Goal: Ask a question

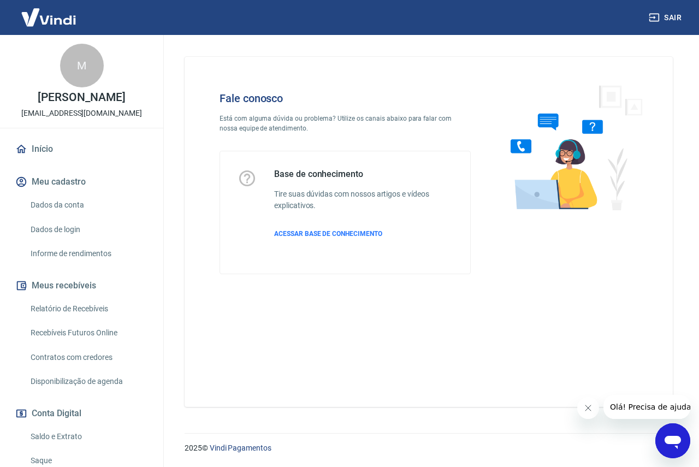
scroll to position [235, 0]
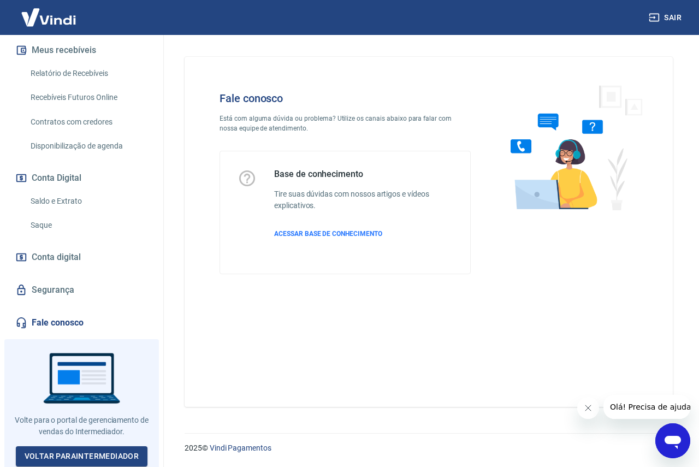
click at [672, 441] on icon "Abrir janela de mensagens" at bounding box center [672, 442] width 16 height 13
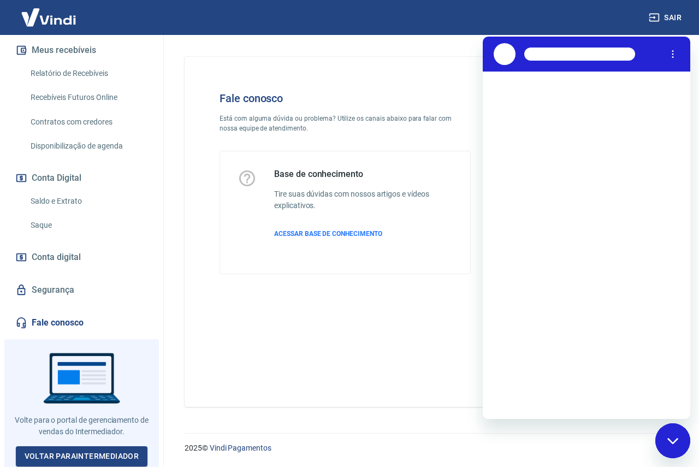
scroll to position [0, 0]
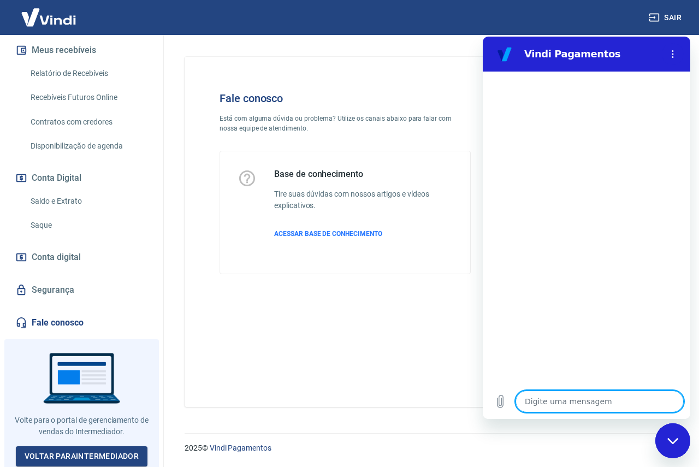
click at [563, 406] on textarea at bounding box center [599, 401] width 168 height 22
type textarea "M"
type textarea "x"
type textarea "Mu"
type textarea "x"
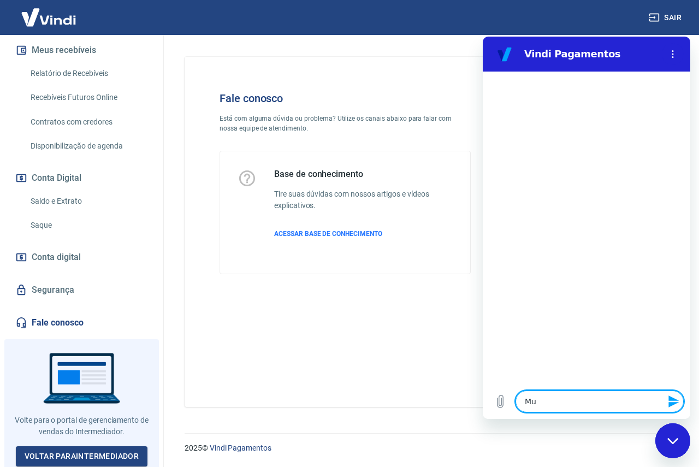
type textarea "Mui"
type textarea "x"
type textarea "Muit"
type textarea "x"
type textarea "Muito"
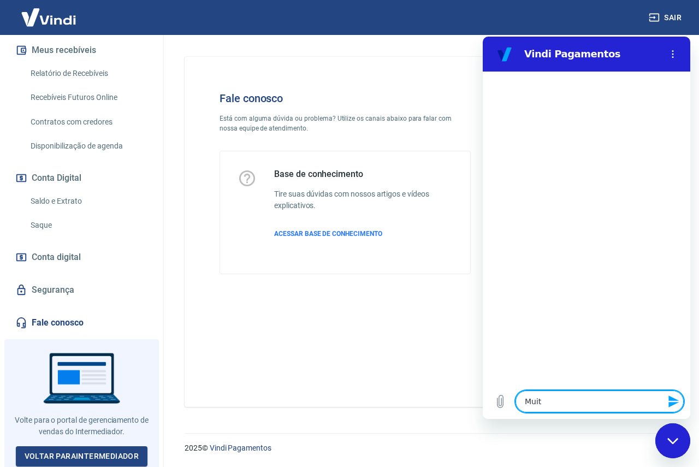
type textarea "x"
type textarea "Muitos"
type textarea "x"
type textarea "Muitos"
type textarea "x"
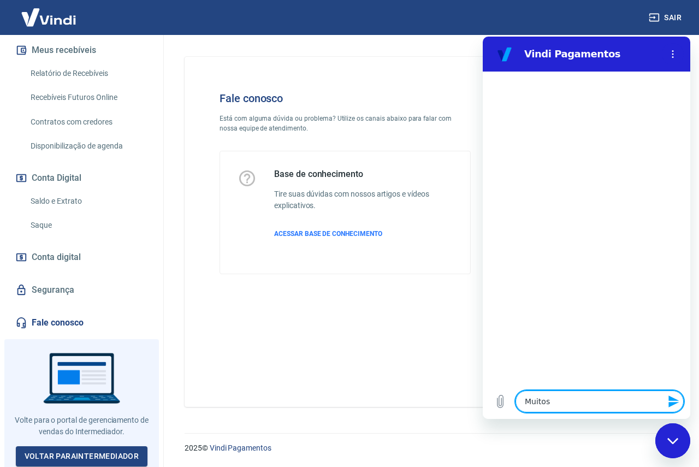
type textarea "Muitos c"
type textarea "x"
type textarea "Muitos cl"
type textarea "x"
type textarea "Muitos cli"
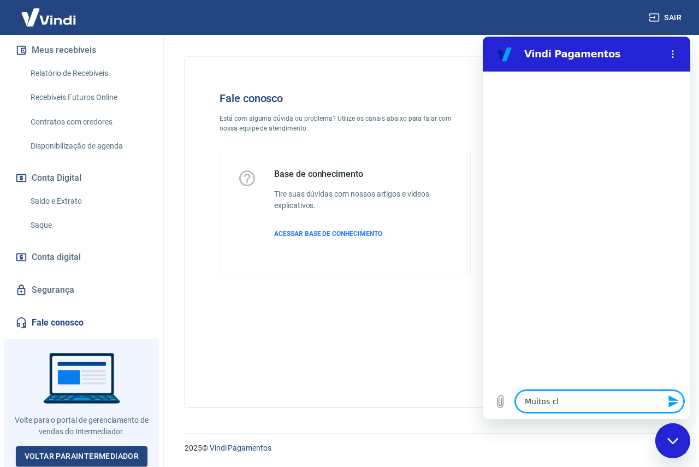
type textarea "x"
type textarea "Muitos clie"
type textarea "x"
type textarea "Muitos cli"
type textarea "x"
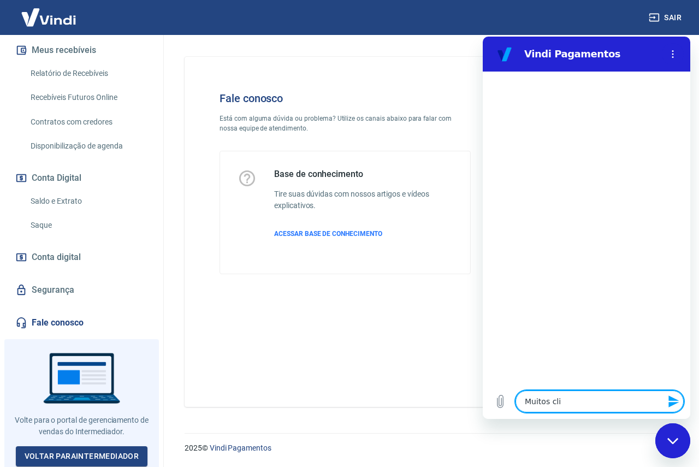
type textarea "Muitos cl"
type textarea "x"
type textarea "Muitos c"
type textarea "x"
type textarea "Muitos"
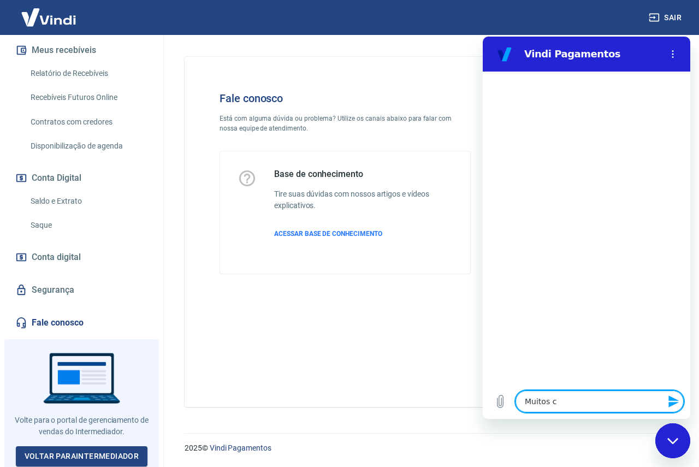
type textarea "x"
type textarea "Muitos"
type textarea "x"
type textarea "Muito"
type textarea "x"
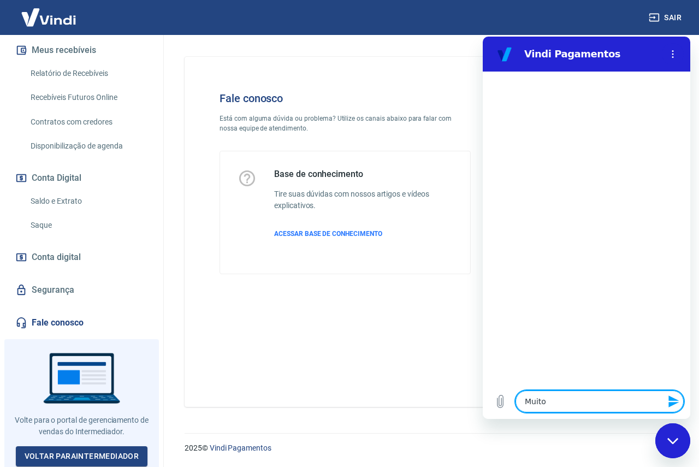
type textarea "Muit"
type textarea "x"
type textarea "Mui"
type textarea "x"
type textarea "Mu"
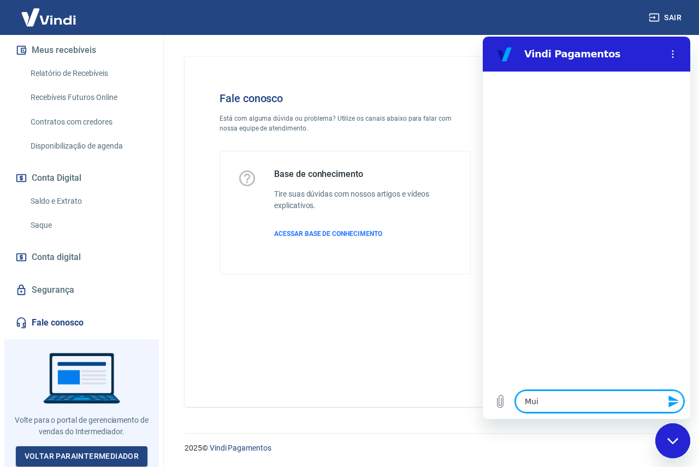
type textarea "x"
type textarea "M"
type textarea "x"
type textarea "H"
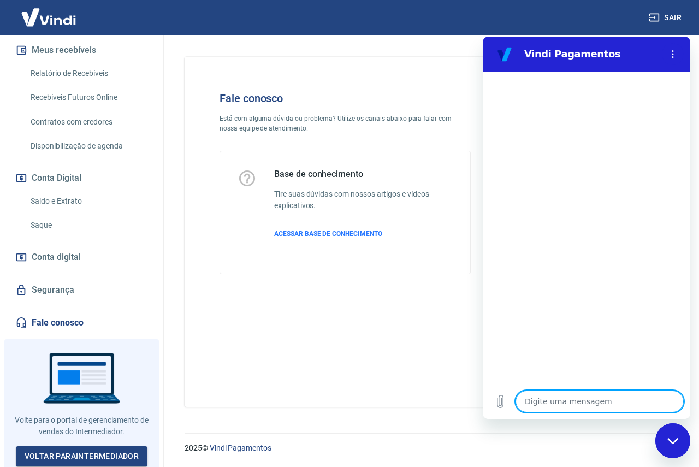
type textarea "x"
type textarea "Ho"
type textarea "x"
type textarea "Hou"
type textarea "x"
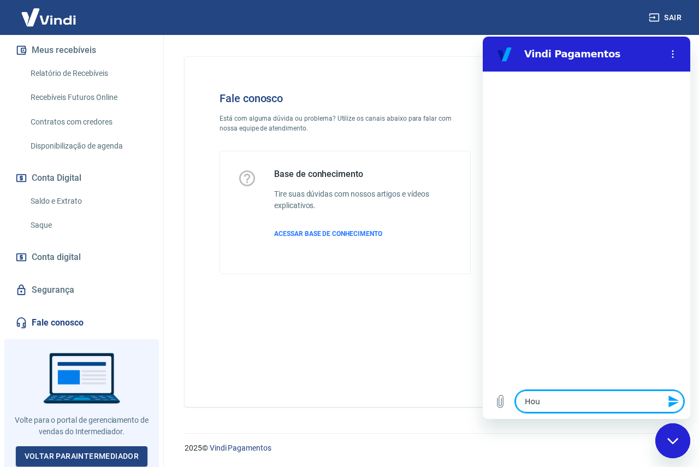
type textarea "Houv"
type textarea "x"
type textarea "Houve"
type textarea "x"
type textarea "Houve"
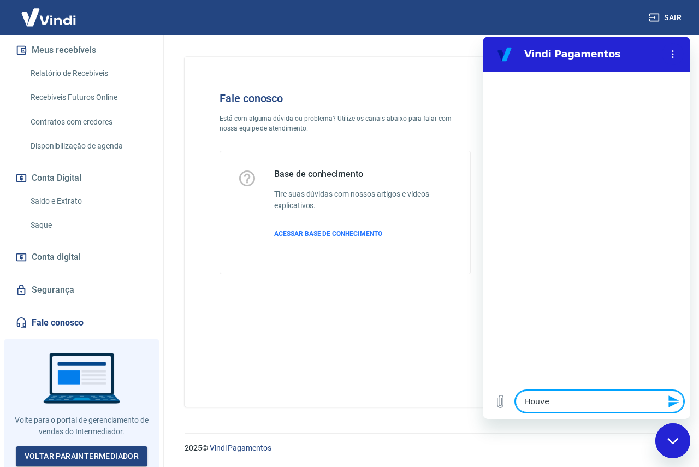
type textarea "x"
type textarea "Houve 2"
type textarea "x"
type textarea "Houve 2"
type textarea "x"
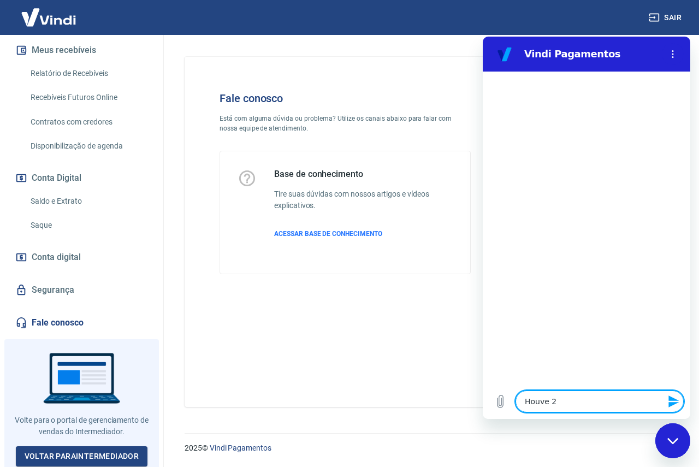
type textarea "Houve 2 c"
type textarea "x"
type textarea "Houve 2 cl"
type textarea "x"
type textarea "Houve 2 cli"
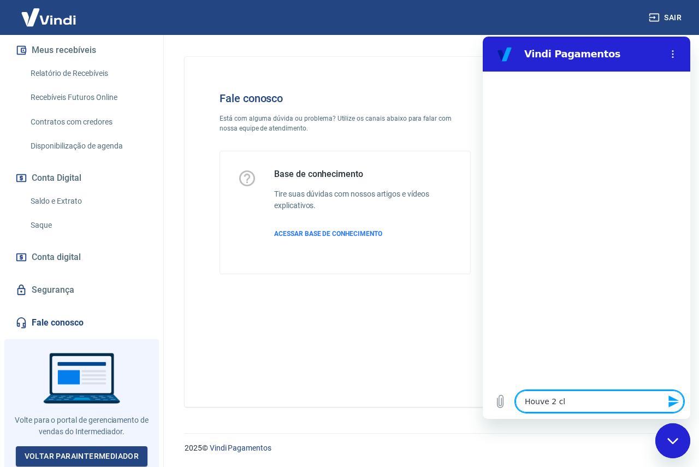
type textarea "x"
type textarea "Houve 2 clie"
type textarea "x"
type textarea "Houve 2 clien"
type textarea "x"
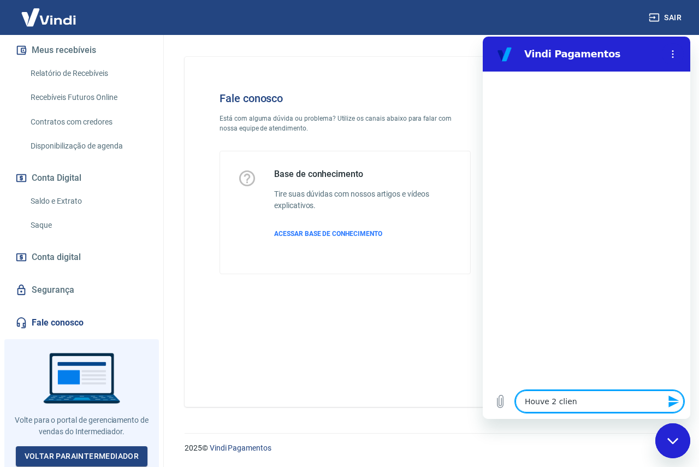
type textarea "Houve 2 client"
type textarea "x"
type textarea "Houve 2 cliente"
type textarea "x"
type textarea "Houve 2 clientes"
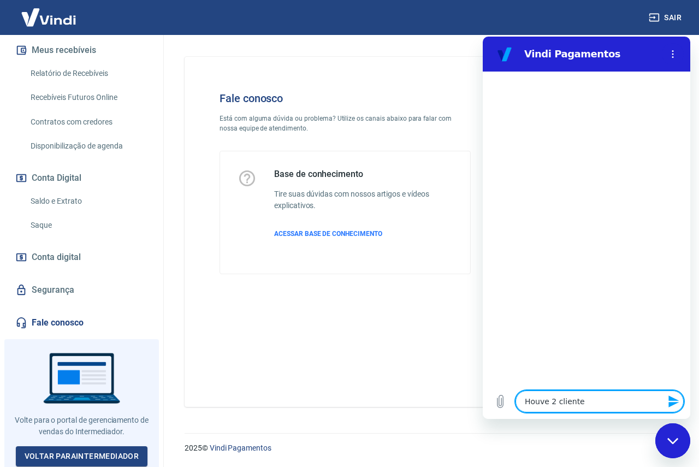
type textarea "x"
type textarea "Houve 2 clientes"
type textarea "x"
type textarea "Houve 2 clientes q"
type textarea "x"
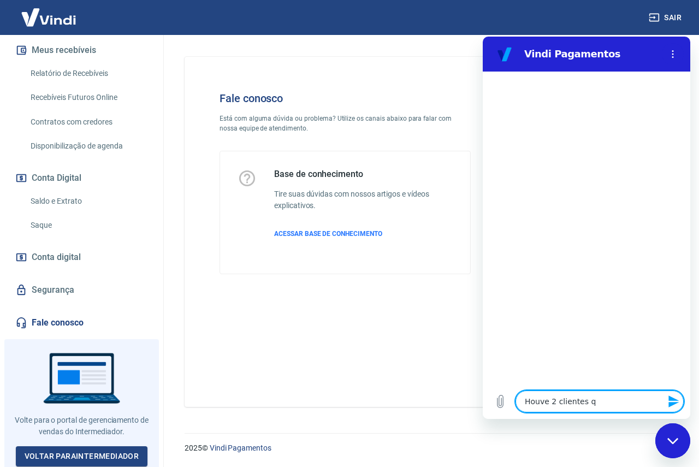
type textarea "Houve 2 clientes qu"
type textarea "x"
type textarea "Houve 2 clientes que"
type textarea "x"
type textarea "Houve 2 clientes que"
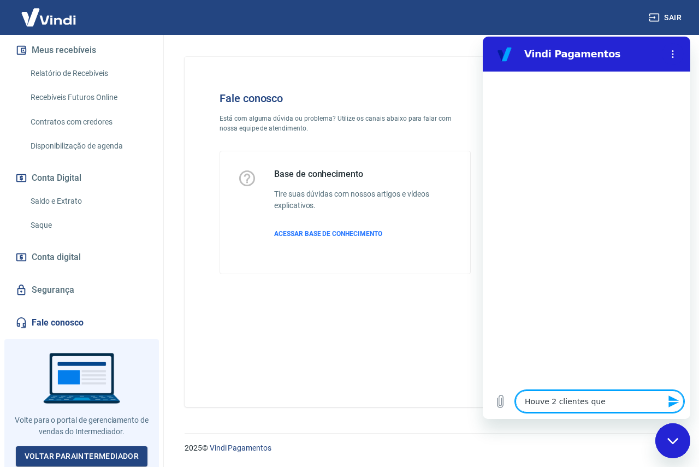
type textarea "x"
type textarea "Houve 2 clientes que e"
type textarea "x"
type textarea "Houve 2 clientes que es"
type textarea "x"
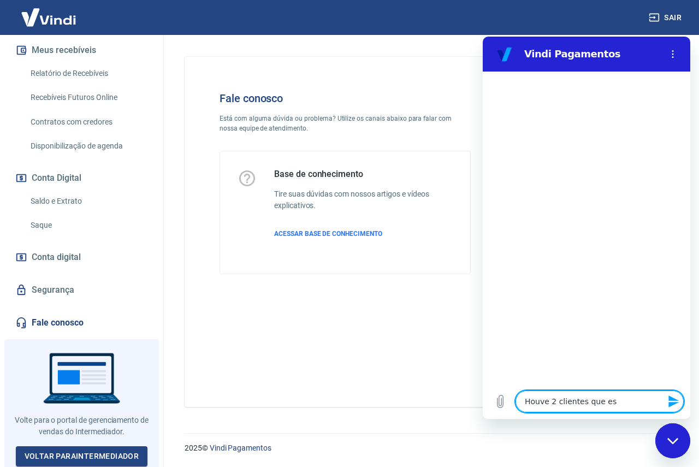
type textarea "Houve 2 clientes que esc"
type textarea "x"
type textarea "Houve 2 clientes que esco"
type textarea "x"
type textarea "Houve 2 clientes que escol"
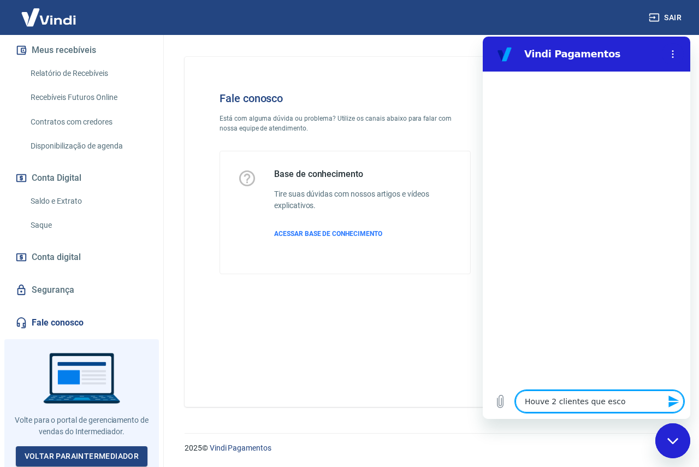
type textarea "x"
type textarea "Houve 2 clientes que escolh"
type textarea "x"
type textarea "Houve 2 clientes que escolhe"
type textarea "x"
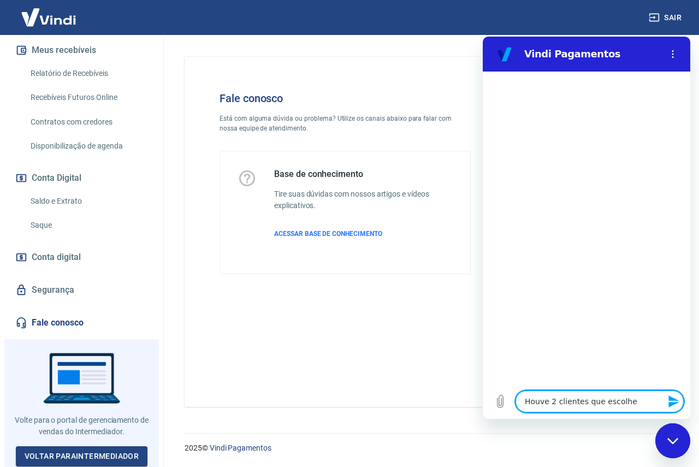
type textarea "Houve 2 clientes que escolher"
type textarea "x"
type textarea "Houve 2 clientes que escolhera"
type textarea "x"
type textarea "Houve 2 clientes que escolheram"
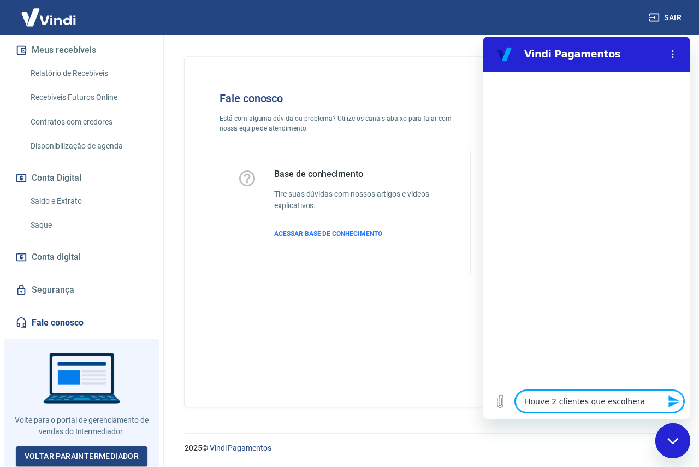
type textarea "x"
type textarea "Houve 2 clientes que escolheram"
type textarea "x"
type textarea "Houve 2 clientes que escolheram"
click at [640, 396] on textarea "Houve 2 clientes que escolheram" at bounding box center [599, 401] width 168 height 22
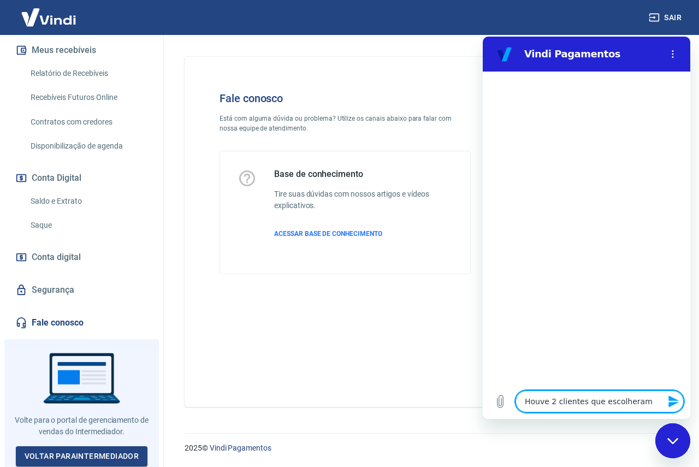
type textarea "x"
drag, startPoint x: 643, startPoint y: 400, endPoint x: 623, endPoint y: 404, distance: 20.6
click at [643, 400] on textarea "Houve 2 clientes que escolheram" at bounding box center [599, 401] width 168 height 22
type textarea "Houve 2 clientes que escolheram O"
type textarea "x"
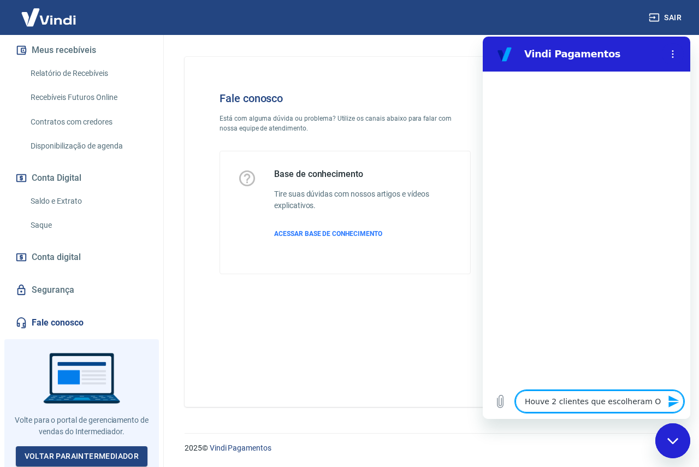
type textarea "Houve 2 clientes que escolheram O"
type textarea "x"
type textarea "Houve 2 clientes que escolheram O"
type textarea "x"
type textarea "Houve 2 clientes que escolheram"
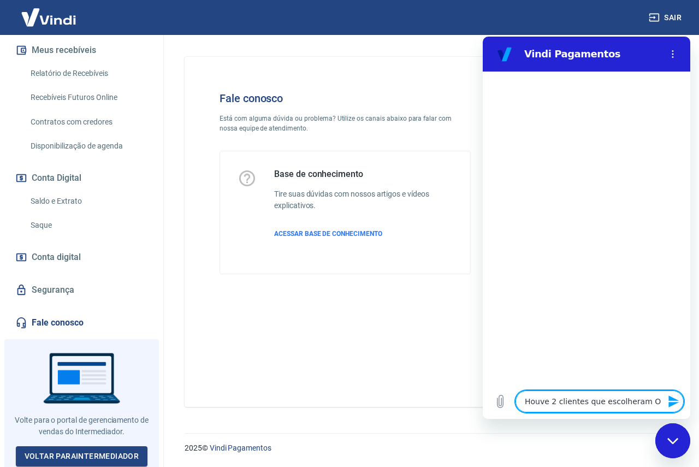
type textarea "x"
type textarea "Houve 2 clientes que escolheram o"
type textarea "x"
type textarea "Houve 2 clientes que escolheram o"
type textarea "x"
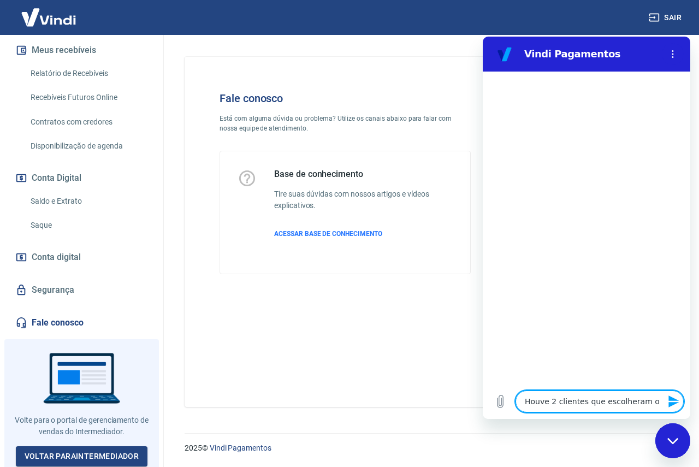
type textarea "Houve 2 clientes que escolheram o P"
type textarea "x"
type textarea "Houve 2 clientes que escolheram o Pi"
type textarea "x"
type textarea "Houve 2 clientes que escolheram o Pix"
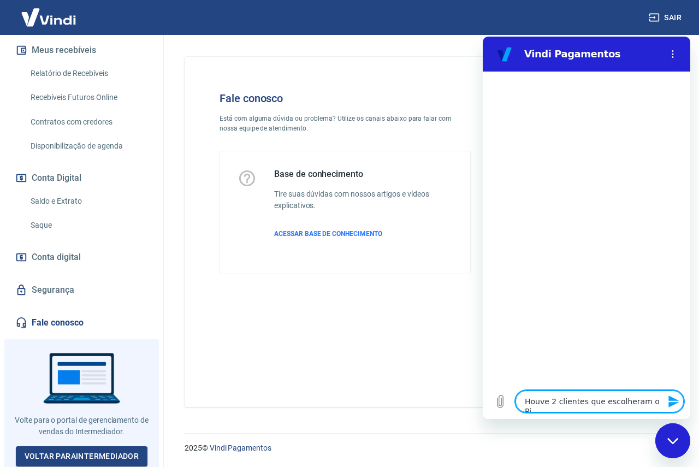
type textarea "x"
type textarea "Houve 2 clientes que escolheram o Pix"
type textarea "x"
type textarea "Houve 2 clientes que escolheram o Pix c"
type textarea "x"
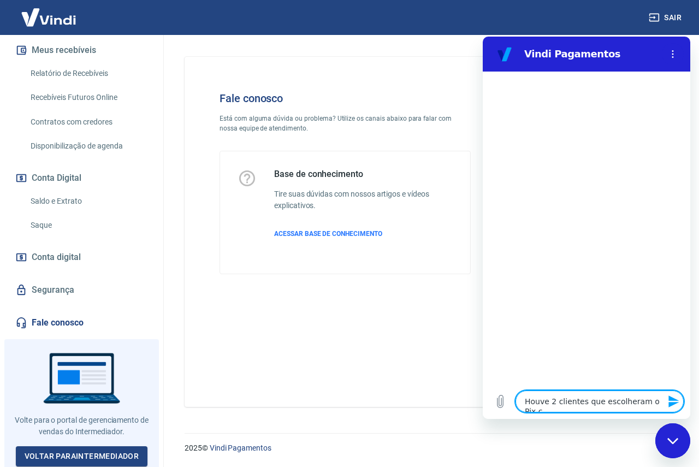
type textarea "Houve 2 clientes que escolheram o Pix co"
type textarea "x"
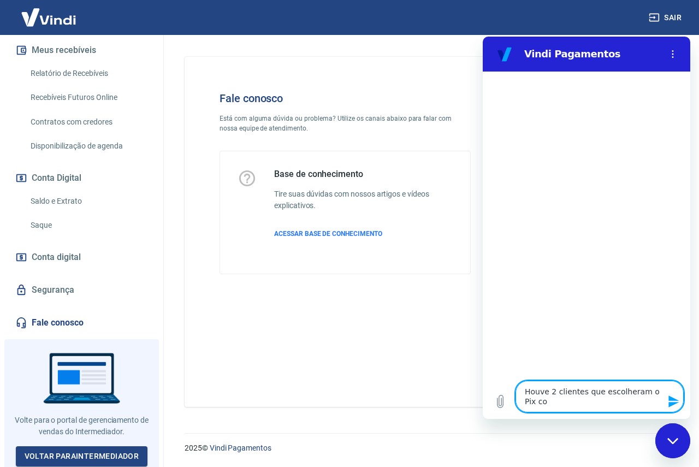
type textarea "Houve 2 clientes que escolheram o Pix com"
type textarea "x"
type textarea "Houve 2 clientes que escolheram o Pix como"
type textarea "x"
type textarea "Houve 2 clientes que escolheram o Pix como"
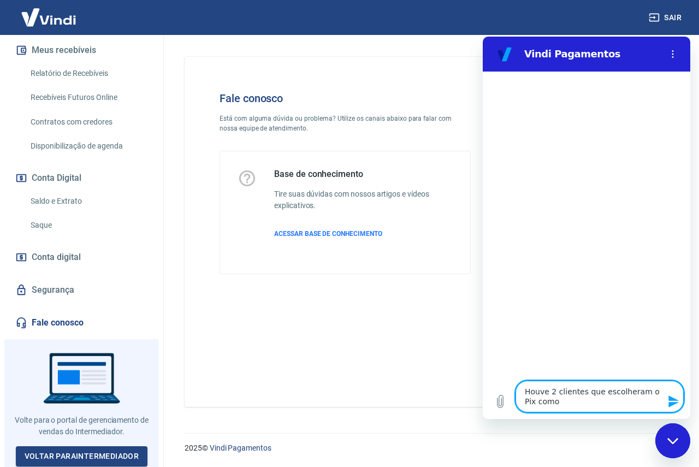
type textarea "x"
type textarea "Houve 2 clientes que escolheram o Pix como v"
type textarea "x"
type textarea "Houve 2 clientes que escolheram o Pix como"
type textarea "x"
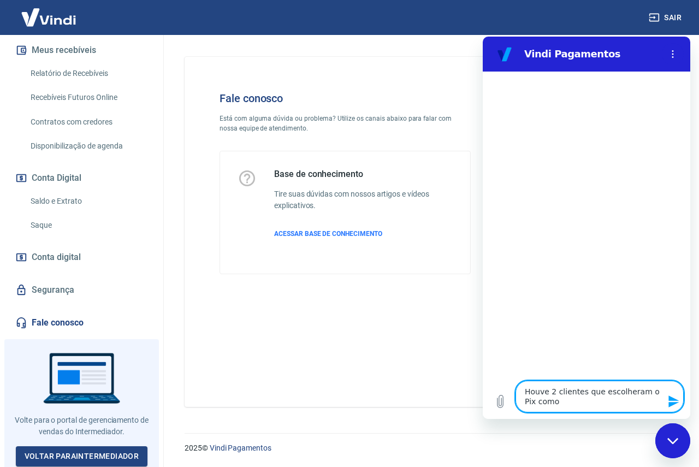
type textarea "Houve 2 clientes que escolheram o Pix como f"
type textarea "x"
type textarea "Houve 2 clientes que escolheram o Pix como fo"
type textarea "x"
type textarea "Houve 2 clientes que escolheram o Pix como for"
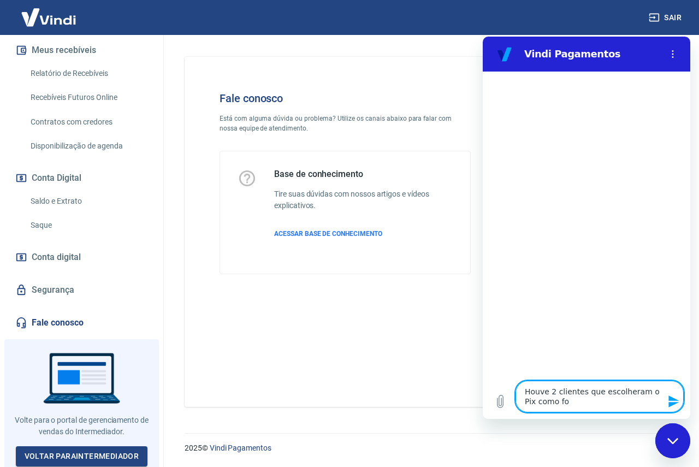
type textarea "x"
type textarea "Houve 2 clientes que escolheram o Pix como form"
type textarea "x"
type textarea "Houve 2 clientes que escolheram o Pix como forma"
type textarea "x"
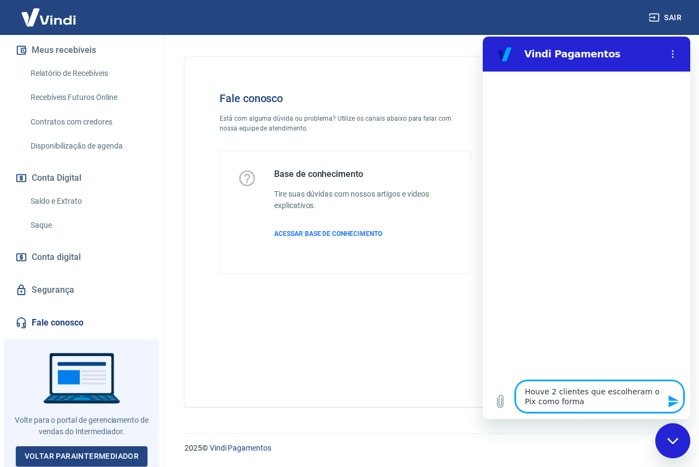
type textarea "Houve 2 clientes que escolheram o Pix como forma"
type textarea "x"
type textarea "Houve 2 clientes que escolheram o Pix como forma d"
type textarea "x"
type textarea "Houve 2 clientes que escolheram o Pix como forma de"
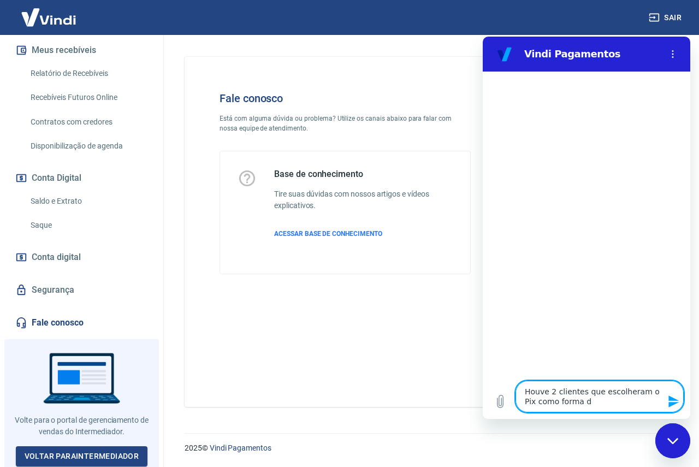
type textarea "x"
type textarea "Houve 2 clientes que escolheram o Pix como forma de"
type textarea "x"
type textarea "Houve 2 clientes que escolheram o Pix como forma de p"
type textarea "x"
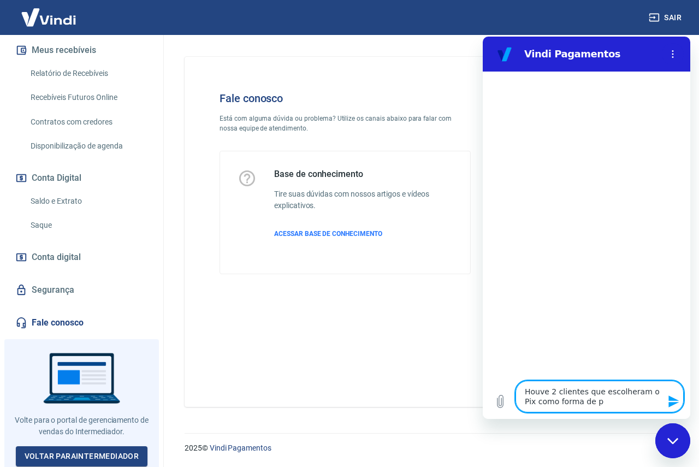
type textarea "Houve 2 clientes que escolheram o Pix como forma de pa"
type textarea "x"
type textarea "Houve 2 clientes que escolheram o Pix como forma de pag"
type textarea "x"
type textarea "Houve 2 clientes que escolheram o Pix como forma de paga"
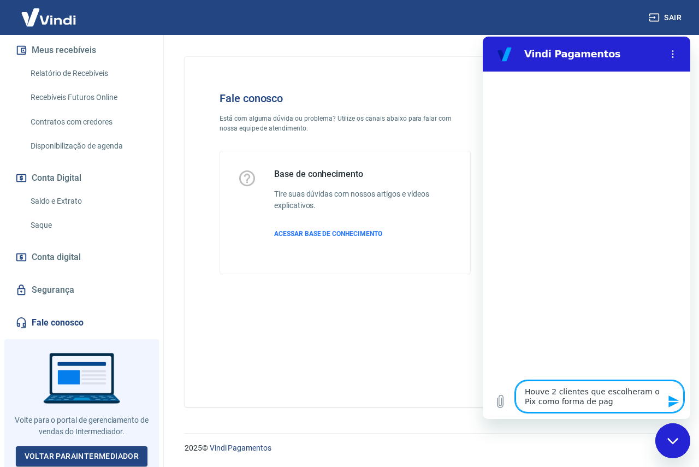
type textarea "x"
type textarea "Houve 2 clientes que escolheram o Pix como forma de pagam"
type textarea "x"
type textarea "Houve 2 clientes que escolheram o Pix como forma de pagame"
type textarea "x"
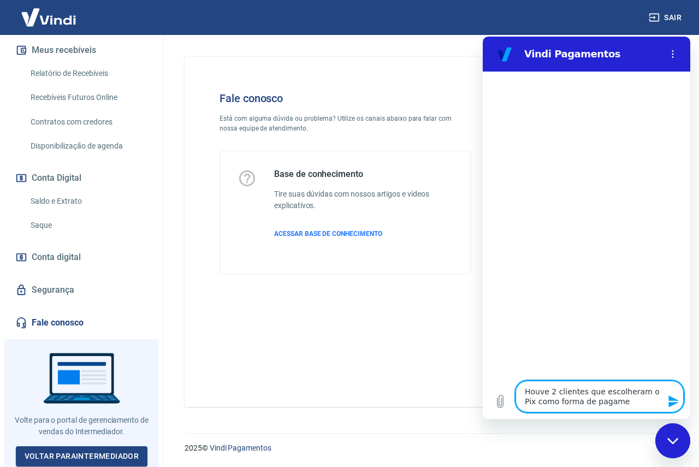
type textarea "Houve 2 clientes que escolheram o Pix como forma de pagamen"
type textarea "x"
type textarea "Houve 2 clientes que escolheram o Pix como forma de pagament"
type textarea "x"
type textarea "Houve 2 clientes que escolheram o Pix como forma de pagamento"
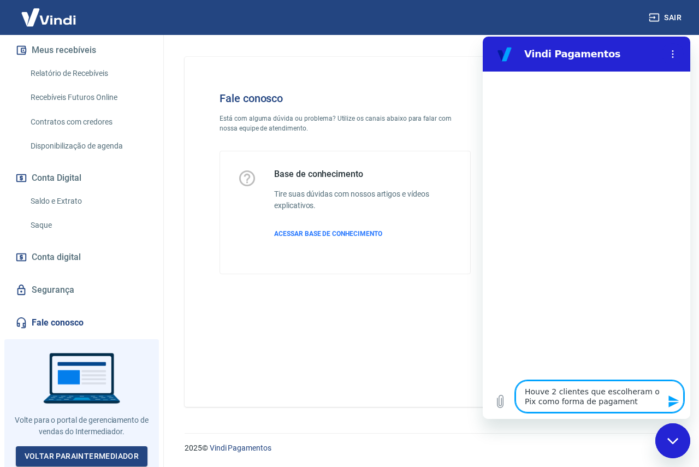
type textarea "x"
type textarea "Houve 2 clientes que escolheram o Pix como forma de pagamento"
type textarea "x"
type textarea "Houve 2 clientes que escolheram o Pix como forma de pagamento p"
type textarea "x"
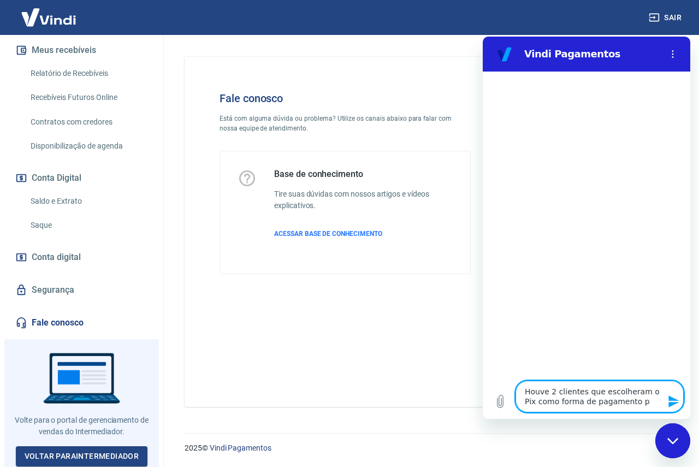
type textarea "Houve 2 clientes que escolheram o Pix como forma de pagamento pe"
type textarea "x"
type textarea "Houve 2 clientes que escolheram o Pix como forma de pagamento pel"
type textarea "x"
type textarea "Houve 2 clientes que escolheram o Pix como forma de pagamento pela"
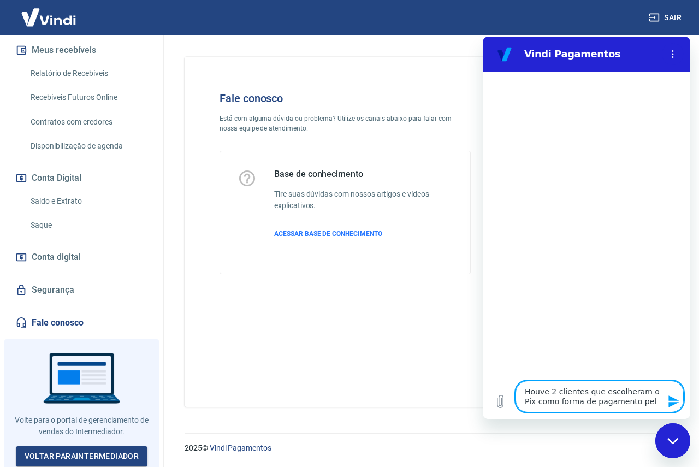
type textarea "x"
type textarea "Houve 2 clientes que escolheram o Pix como forma de pagamento pela"
type textarea "x"
type textarea "Houve 2 clientes que escolheram o Pix como forma de pagamento pela V"
type textarea "x"
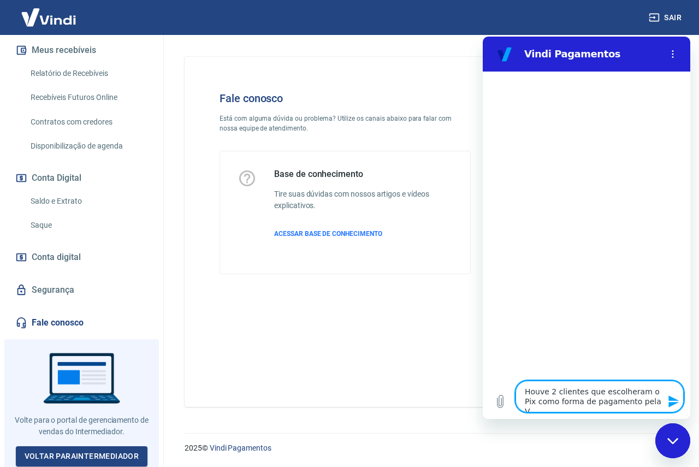
type textarea "Houve 2 clientes que escolheram o Pix como forma de pagamento pela Vi"
type textarea "x"
type textarea "Houve 2 clientes que escolheram o Pix como forma de pagamento pela Vin"
type textarea "x"
type textarea "Houve 2 clientes que escolheram o Pix como forma de pagamento pela Vind"
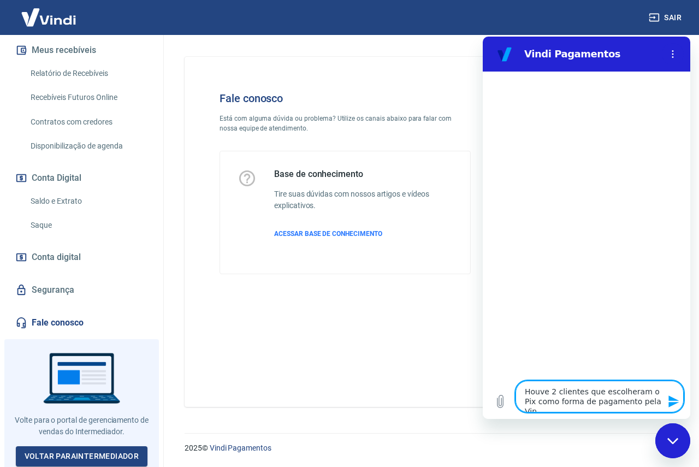
type textarea "x"
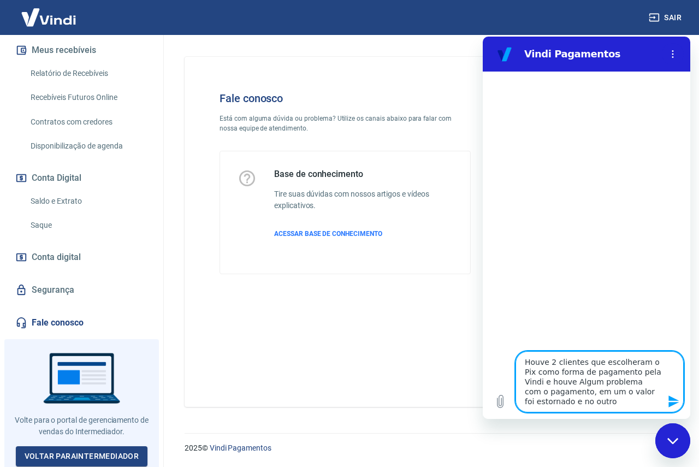
click at [612, 405] on textarea "Houve 2 clientes que escolheram o Pix como forma de pagamento pela Vindi e houv…" at bounding box center [599, 381] width 168 height 61
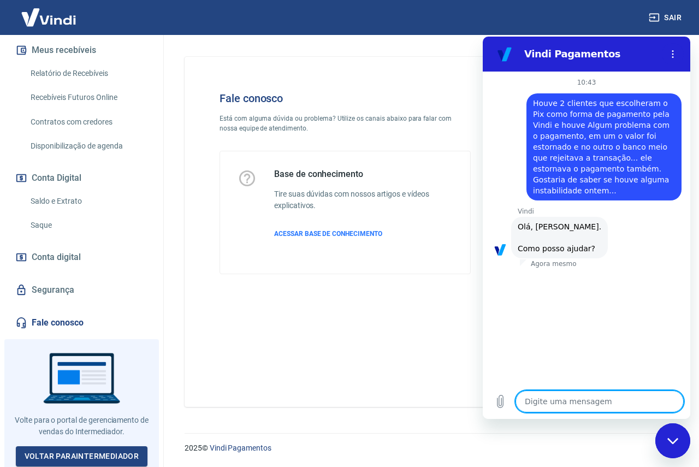
scroll to position [113, 0]
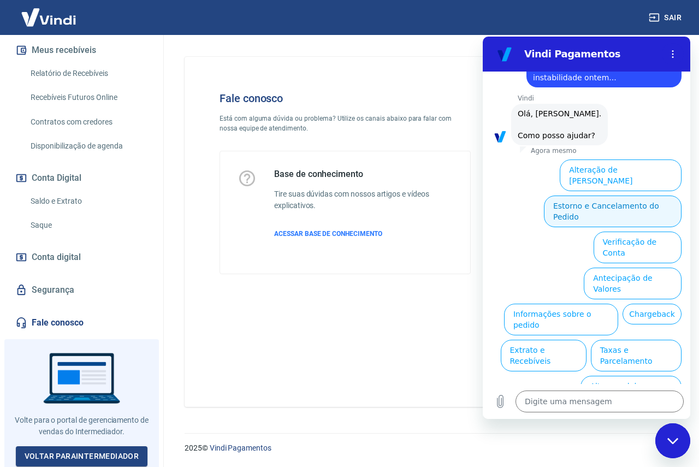
click at [581, 200] on button "Estorno e Cancelamento do Pedido" at bounding box center [613, 211] width 138 height 32
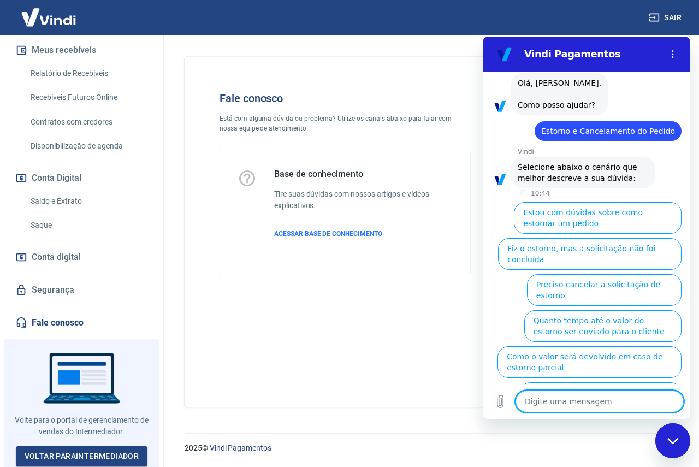
scroll to position [0, 0]
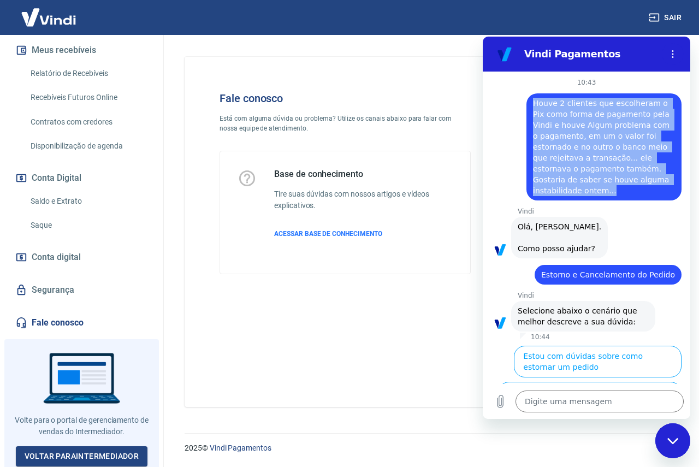
drag, startPoint x: 533, startPoint y: 104, endPoint x: 647, endPoint y: 195, distance: 146.1
click at [647, 195] on div "diz: Houve 2 clientes que escolheram o Pix como forma de pagamento pela Vindi e…" at bounding box center [603, 146] width 155 height 107
copy span "Houve 2 clientes que escolheram o Pix como forma de pagamento pela Vindi e houv…"
